Goal: Transaction & Acquisition: Purchase product/service

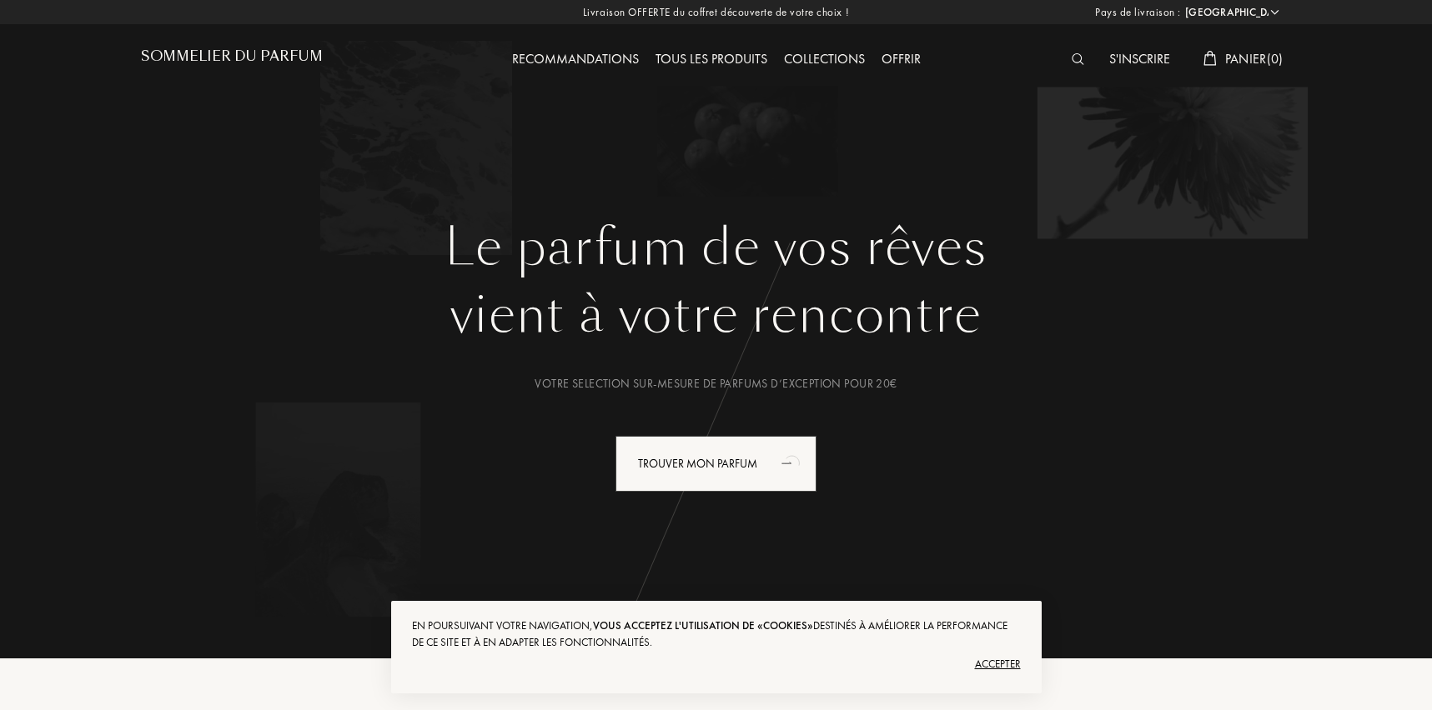
select select "FR"
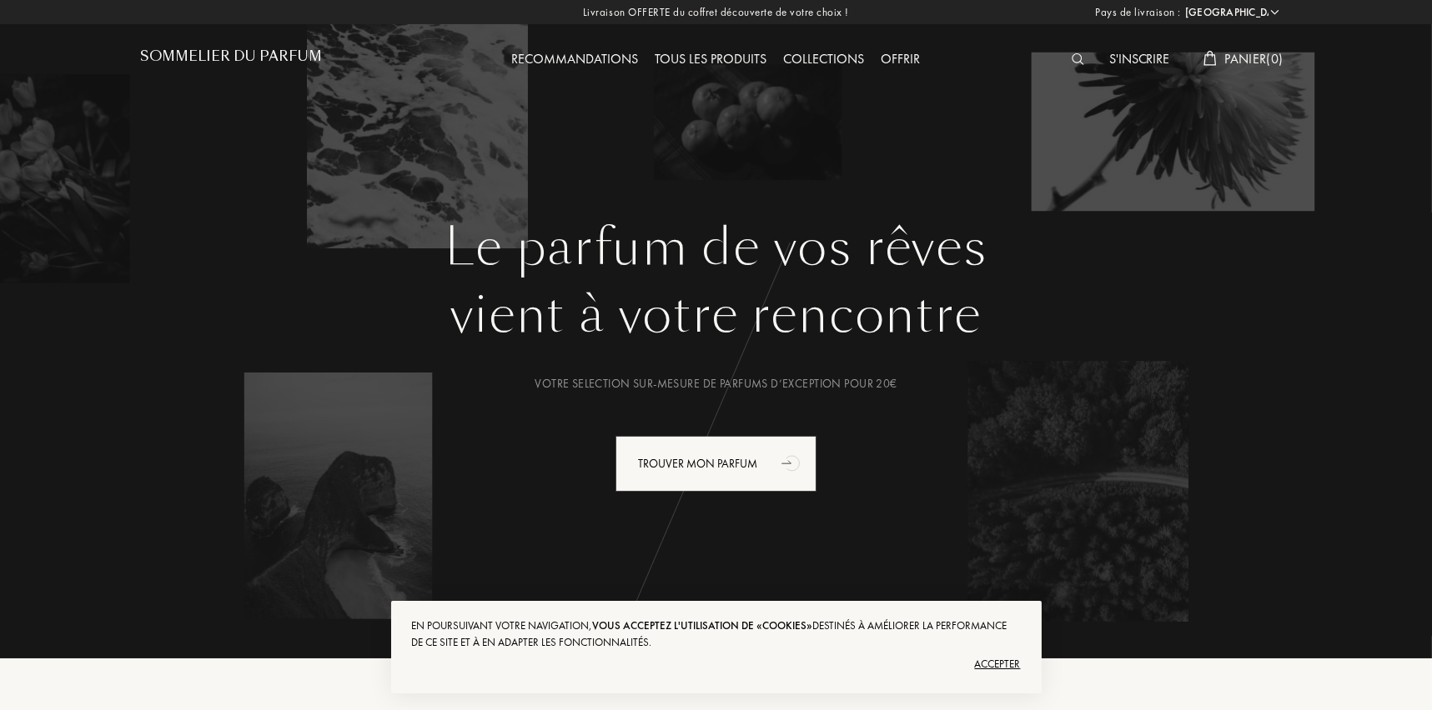
click at [728, 58] on div "Tous les produits" at bounding box center [711, 60] width 128 height 22
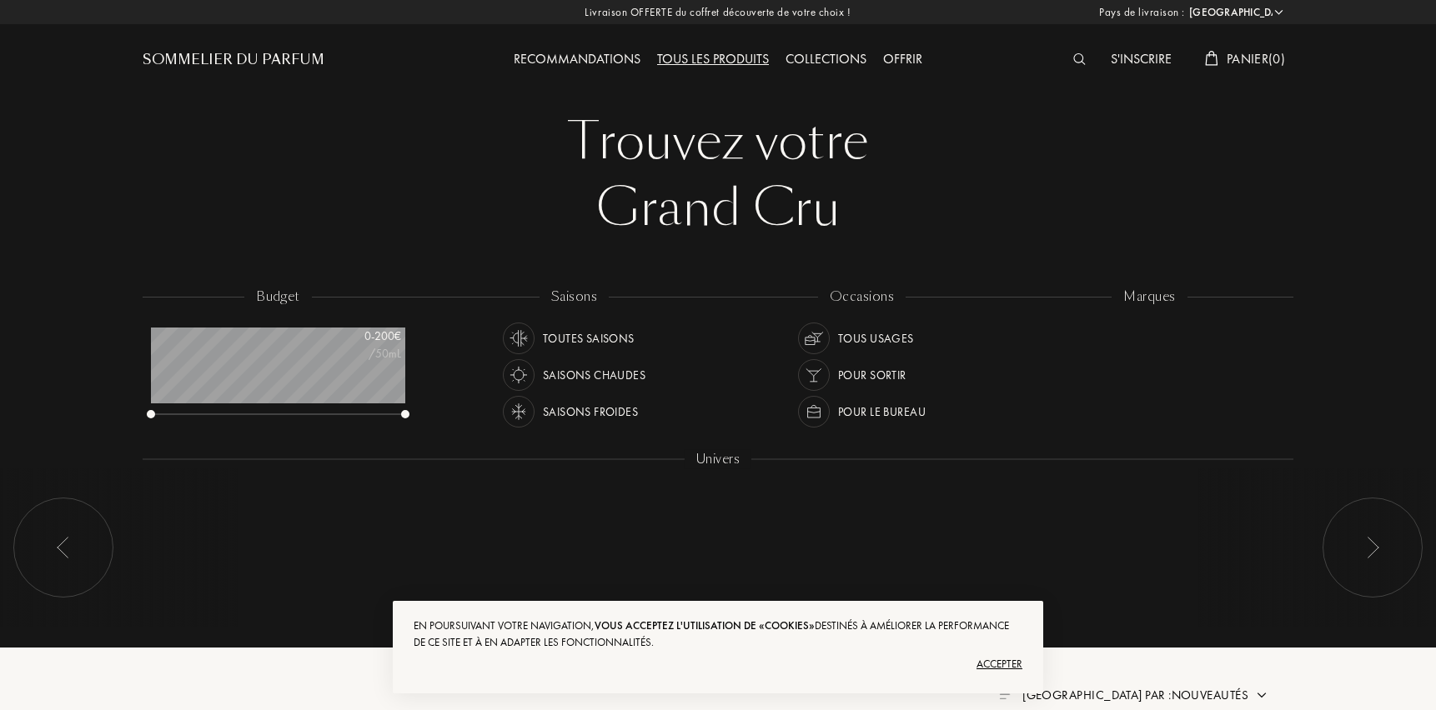
select select "FR"
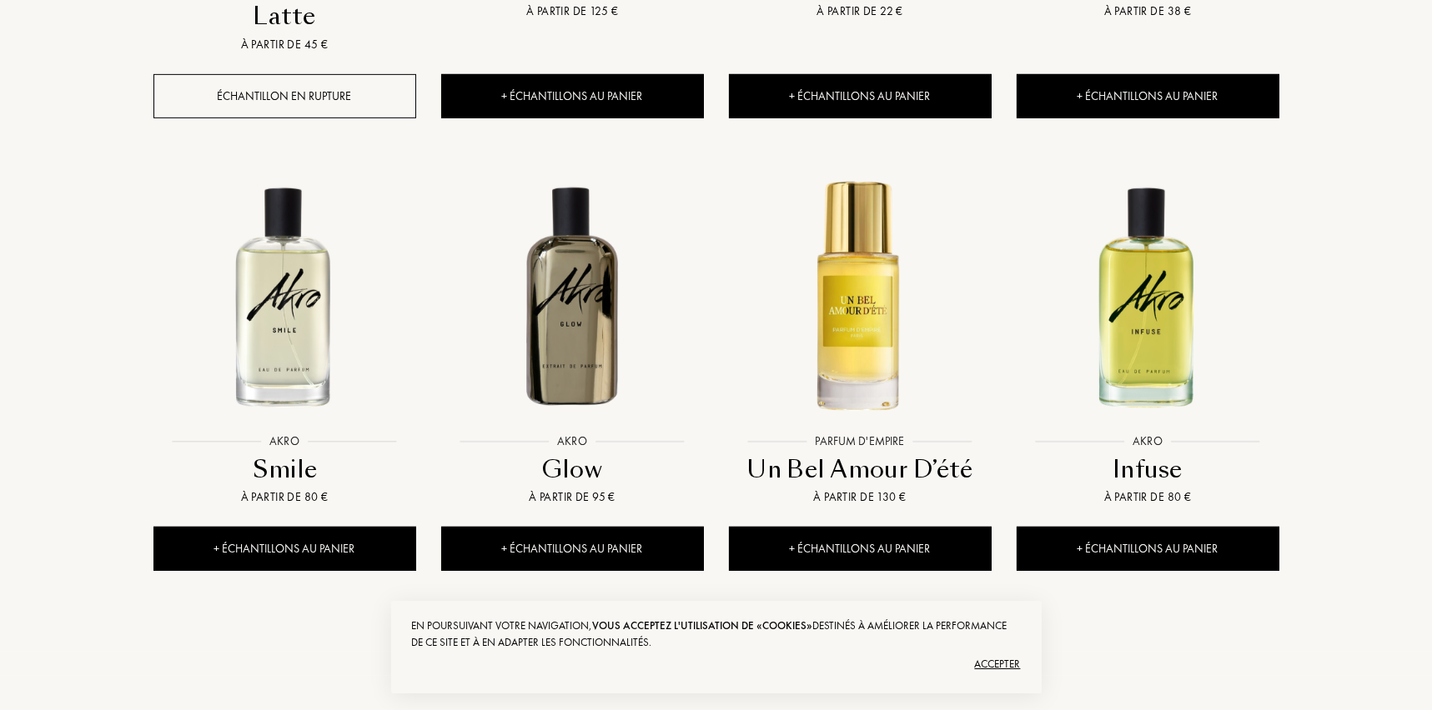
scroll to position [1593, 0]
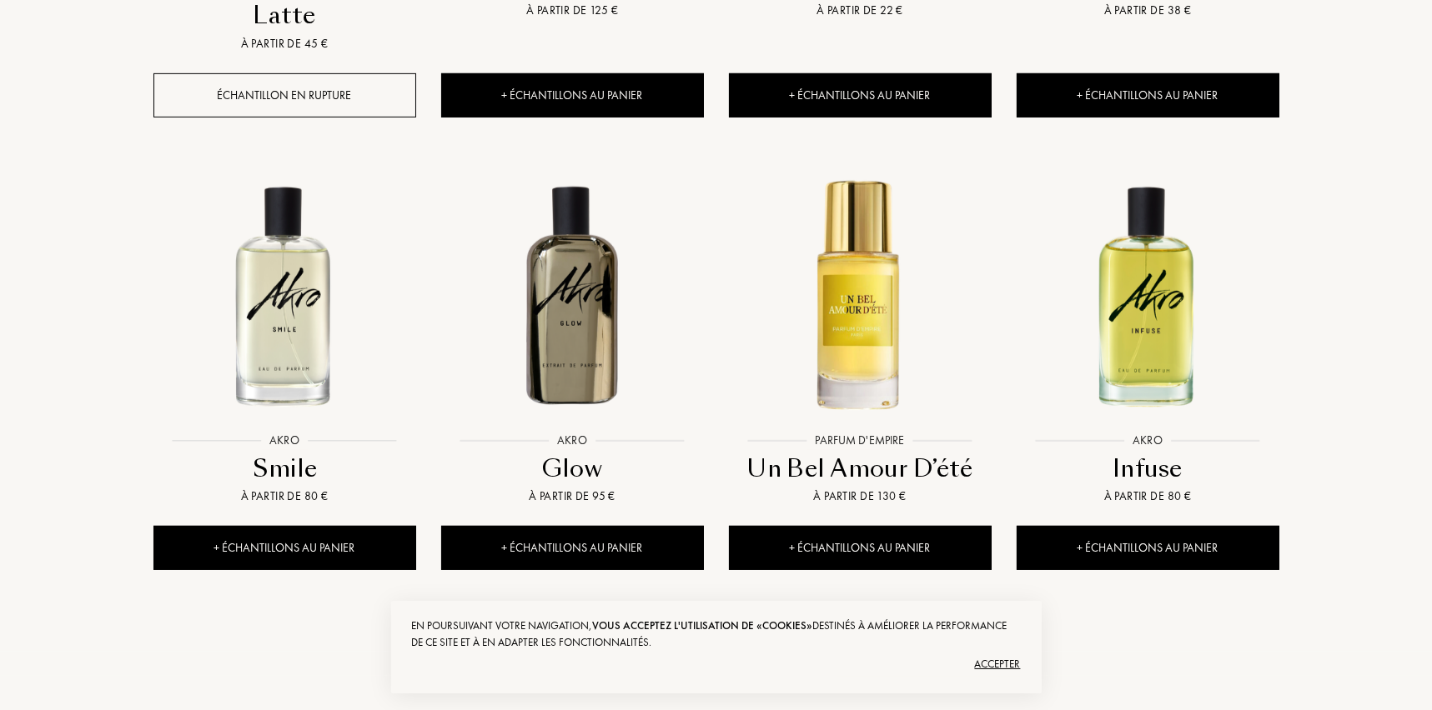
click at [735, 633] on div "Voir plus" at bounding box center [716, 659] width 98 height 53
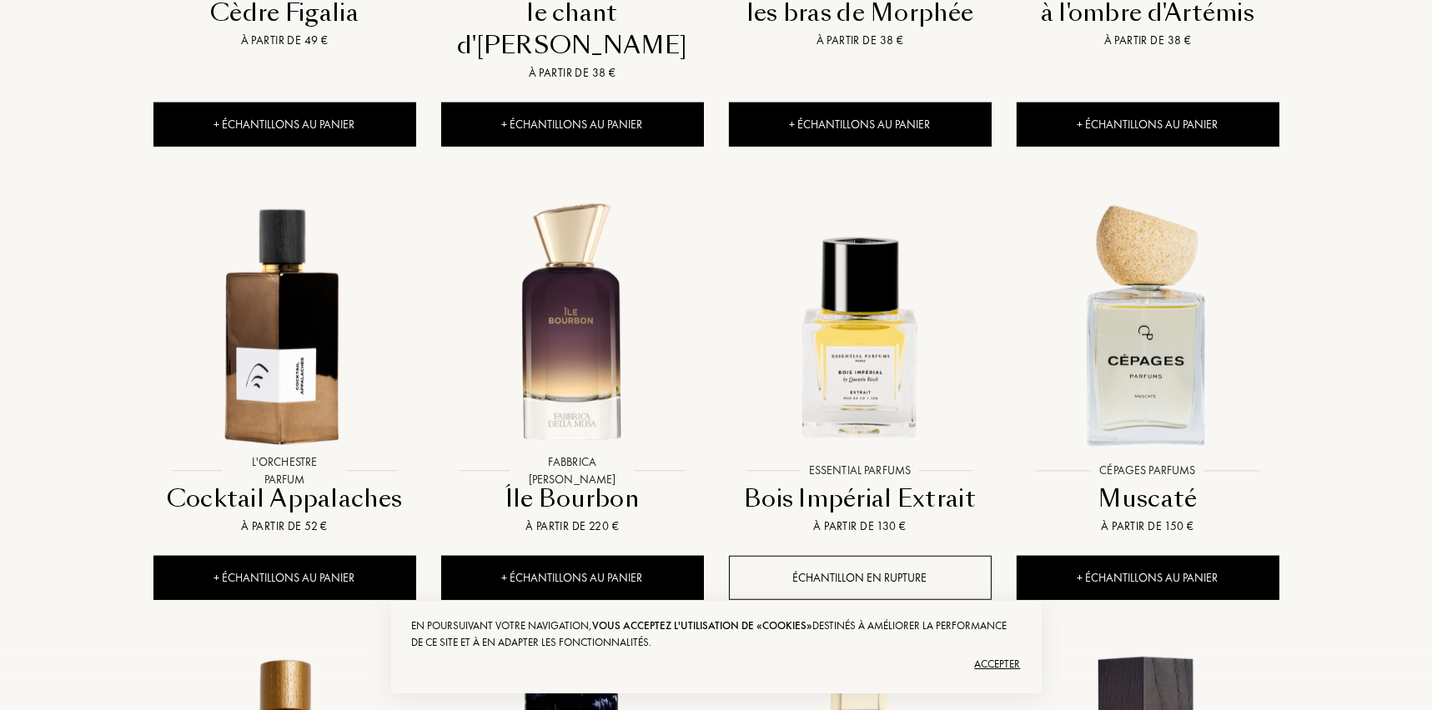
scroll to position [2485, 0]
